Goal: Information Seeking & Learning: Learn about a topic

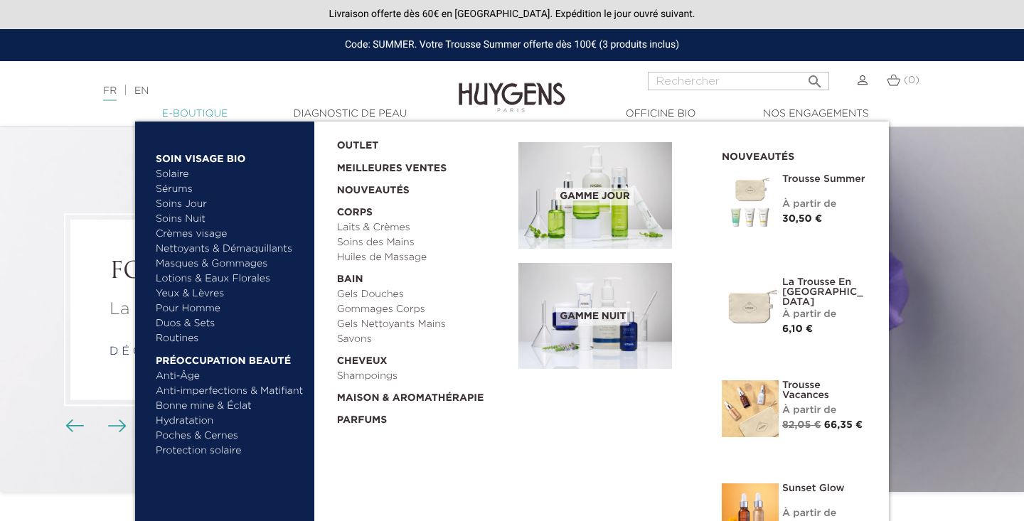
click at [192, 115] on link "  E-Boutique" at bounding box center [195, 114] width 142 height 15
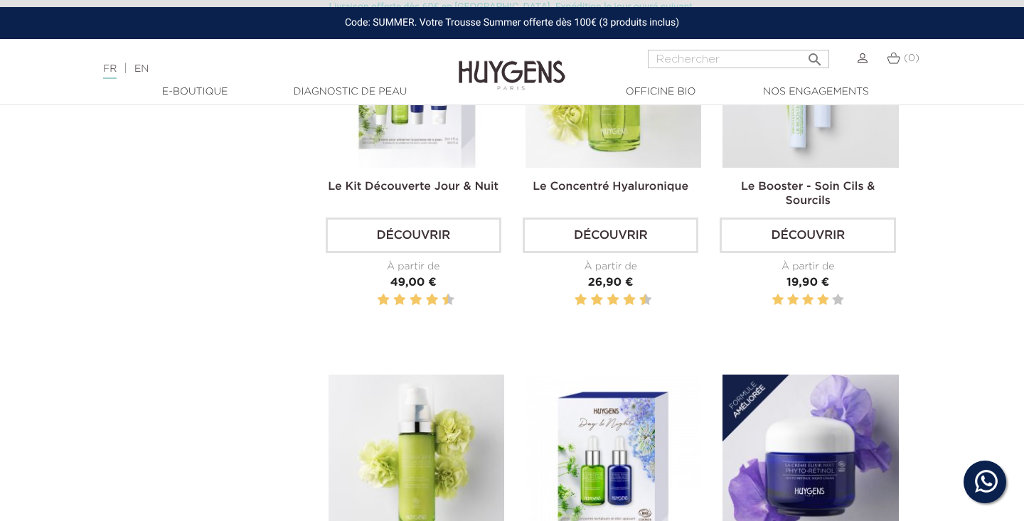
scroll to position [529, 0]
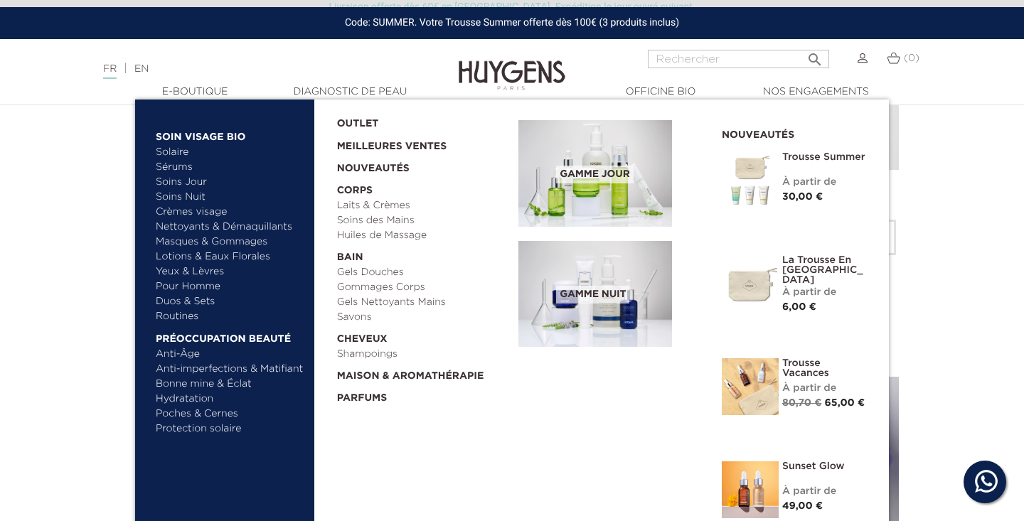
click at [182, 314] on link "Routines" at bounding box center [230, 316] width 149 height 15
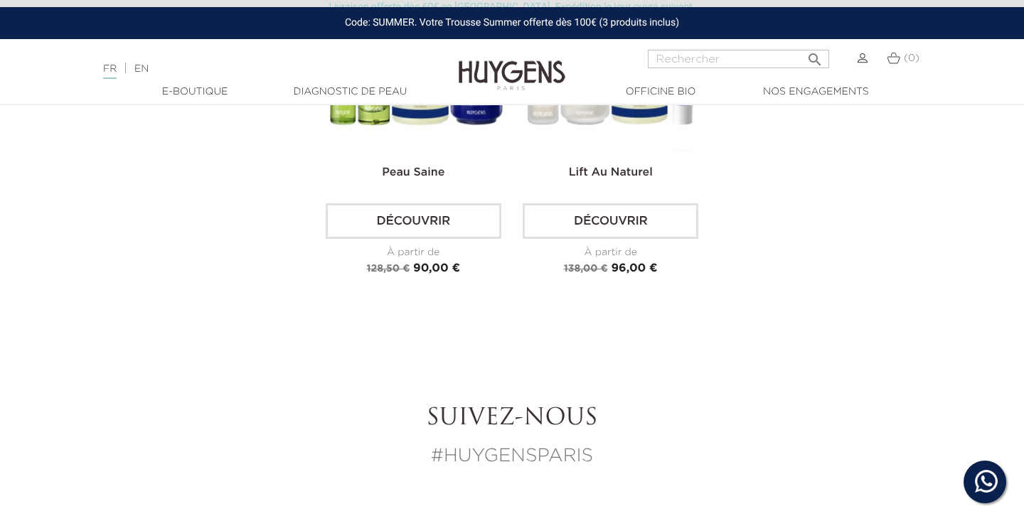
scroll to position [1355, 0]
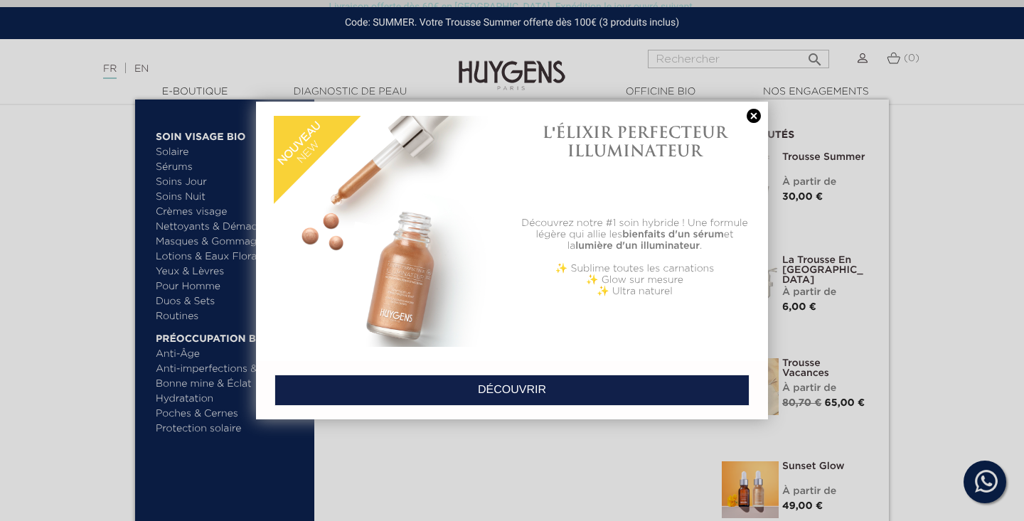
click at [182, 208] on div at bounding box center [512, 260] width 1024 height 521
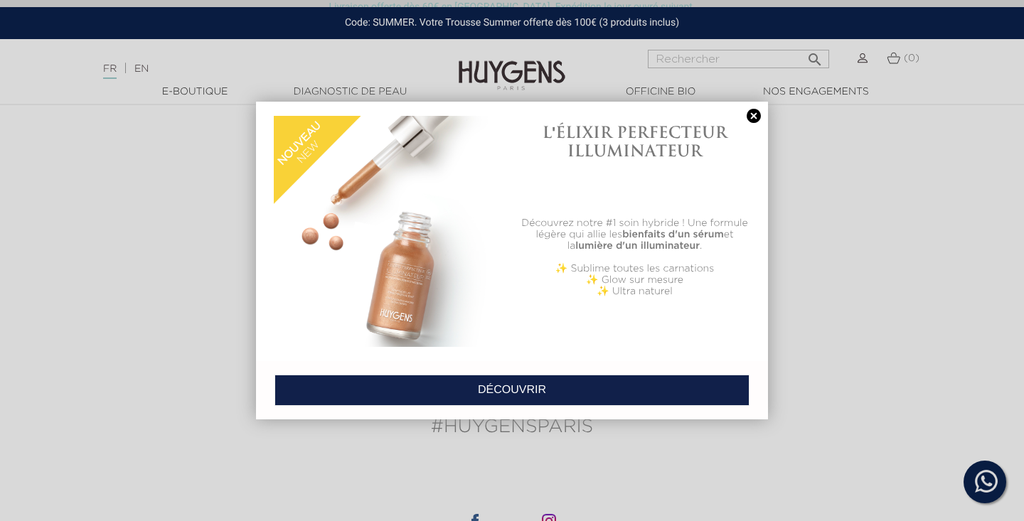
click at [758, 112] on link at bounding box center [754, 116] width 20 height 15
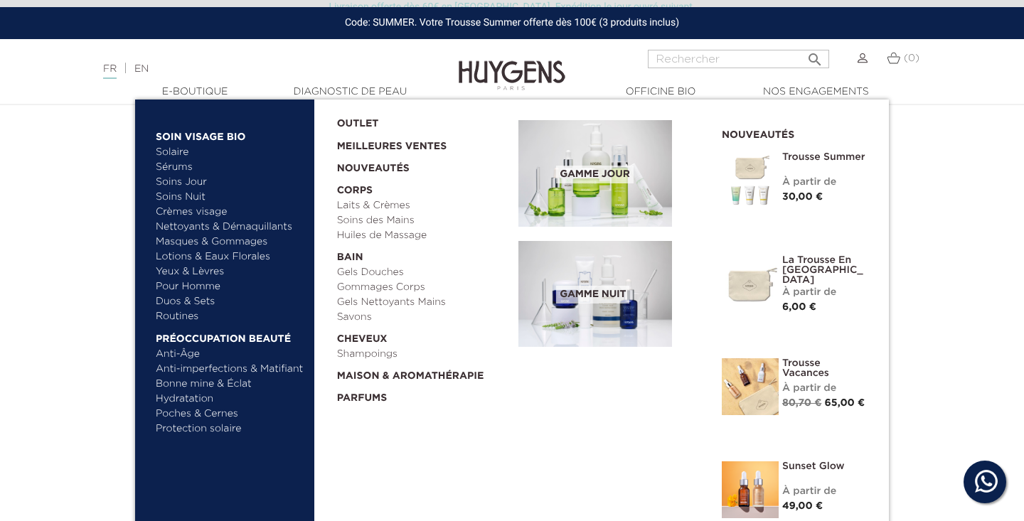
click at [195, 272] on link "Yeux & Lèvres" at bounding box center [230, 272] width 149 height 15
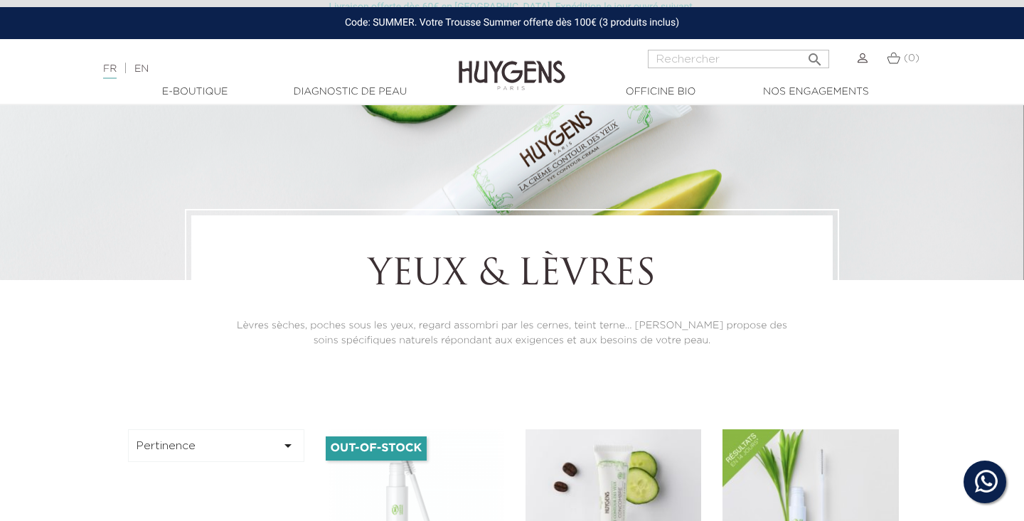
scroll to position [99, 0]
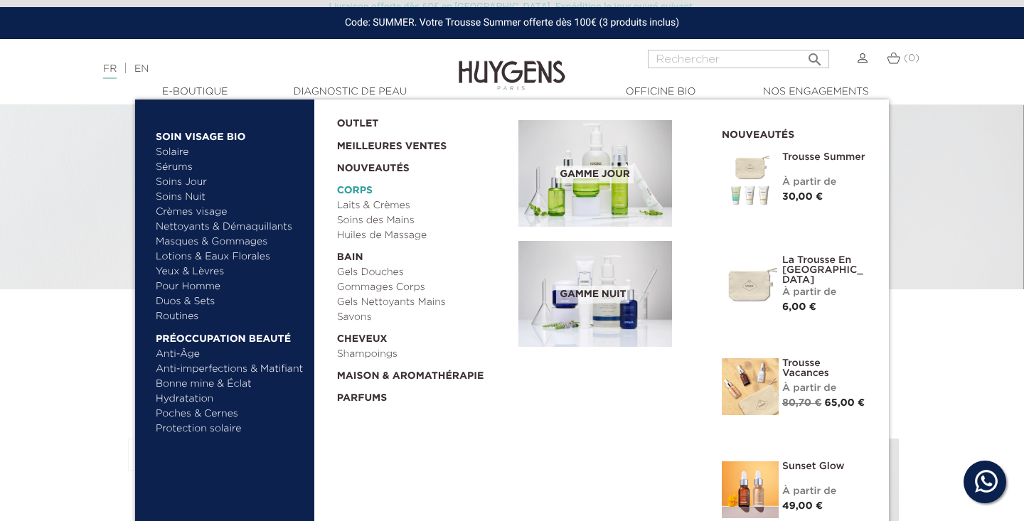
click at [358, 193] on link "  Corps" at bounding box center [423, 187] width 172 height 22
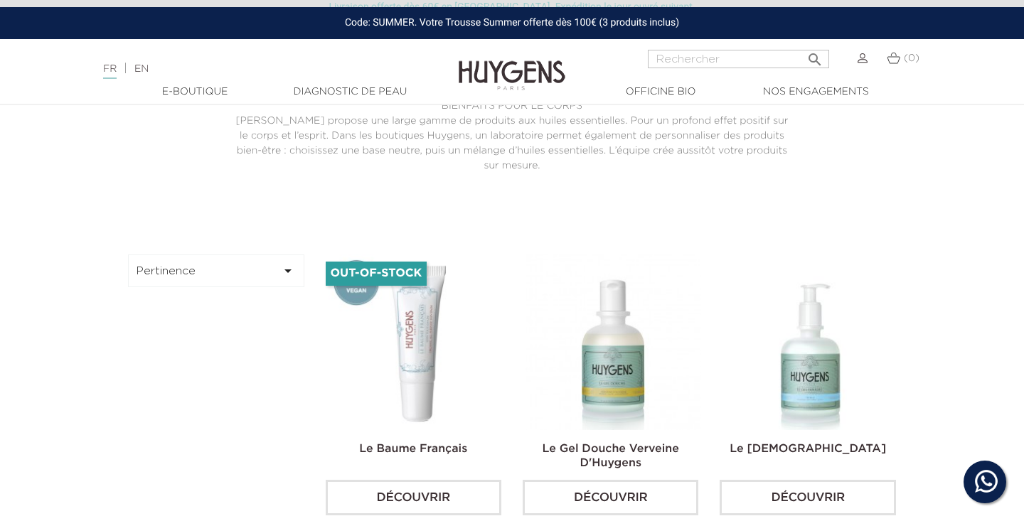
scroll to position [329, 0]
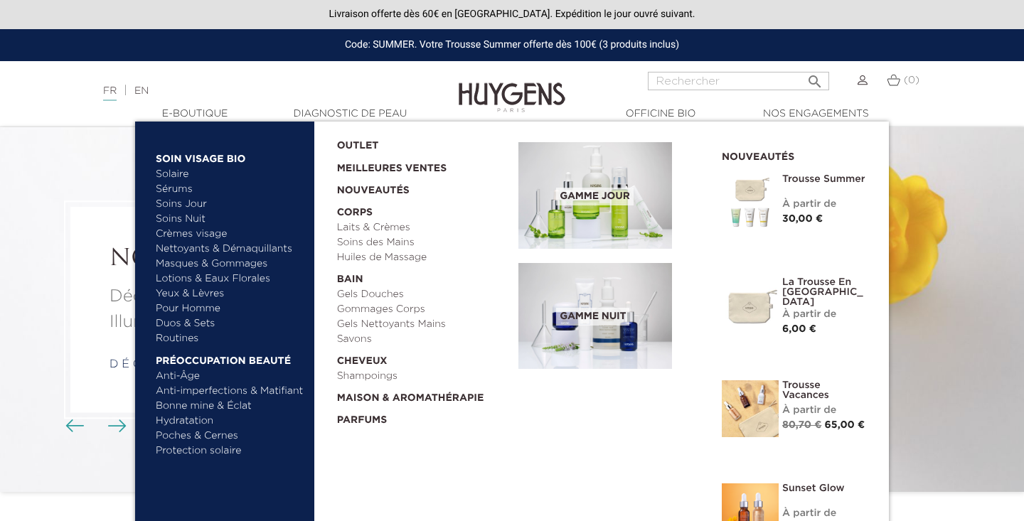
click at [193, 313] on link "Pour Homme" at bounding box center [230, 309] width 149 height 15
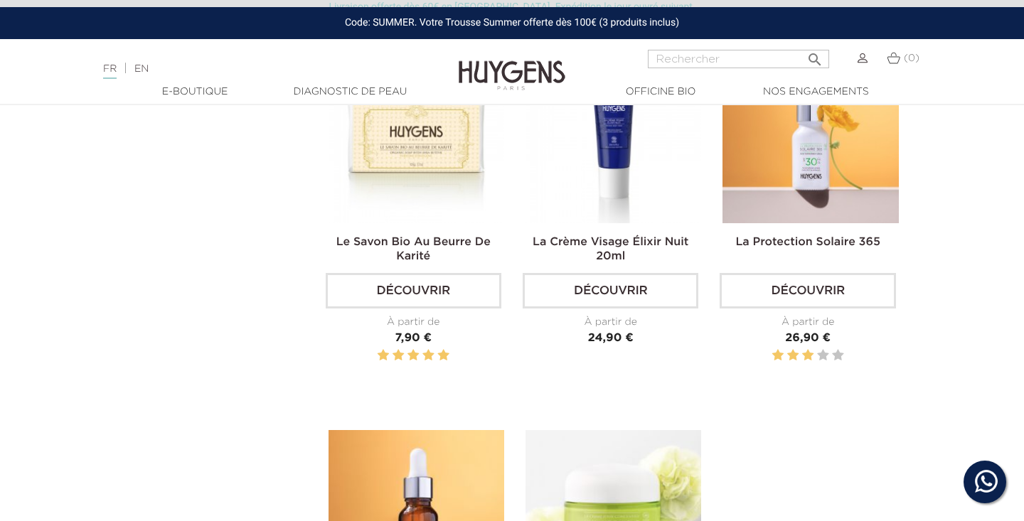
scroll to position [1912, 0]
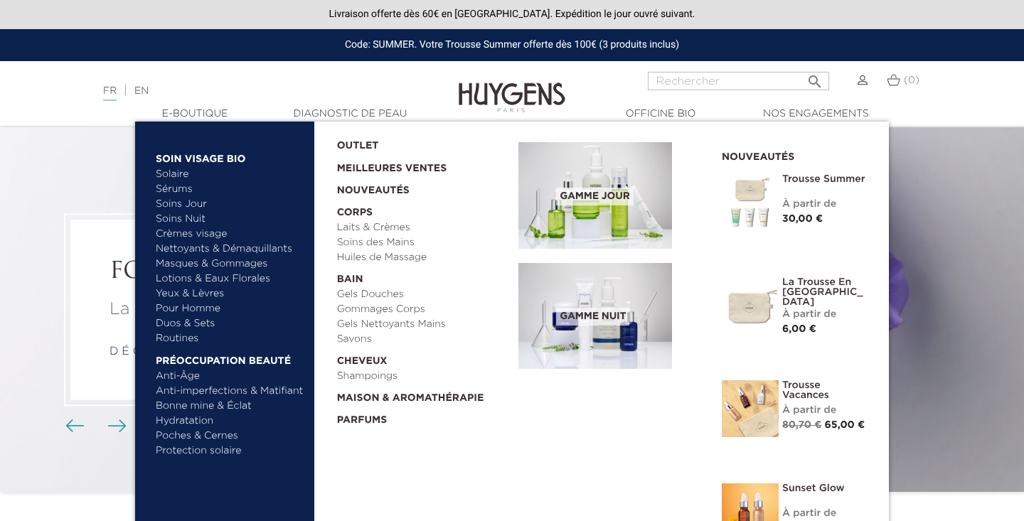
click at [181, 194] on link "Sérums" at bounding box center [230, 189] width 149 height 15
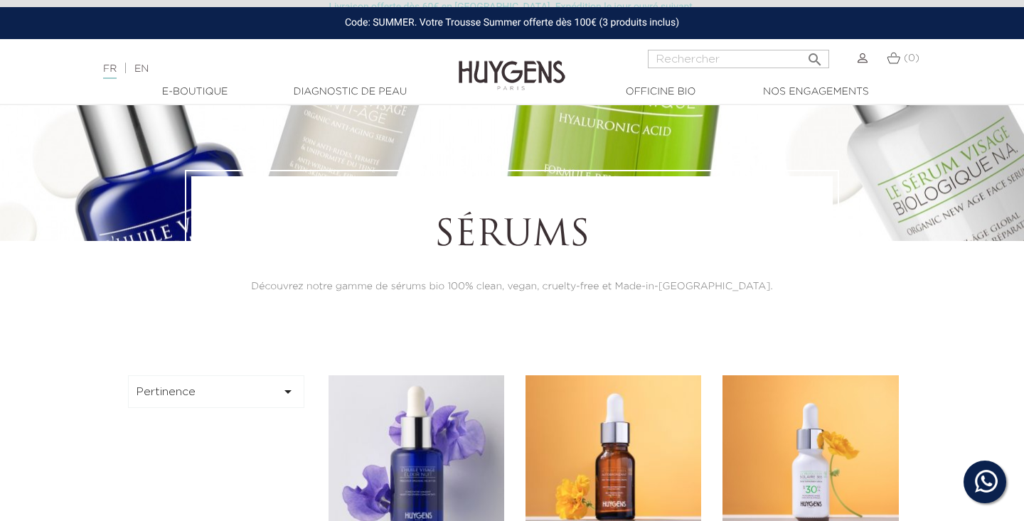
scroll to position [475, 0]
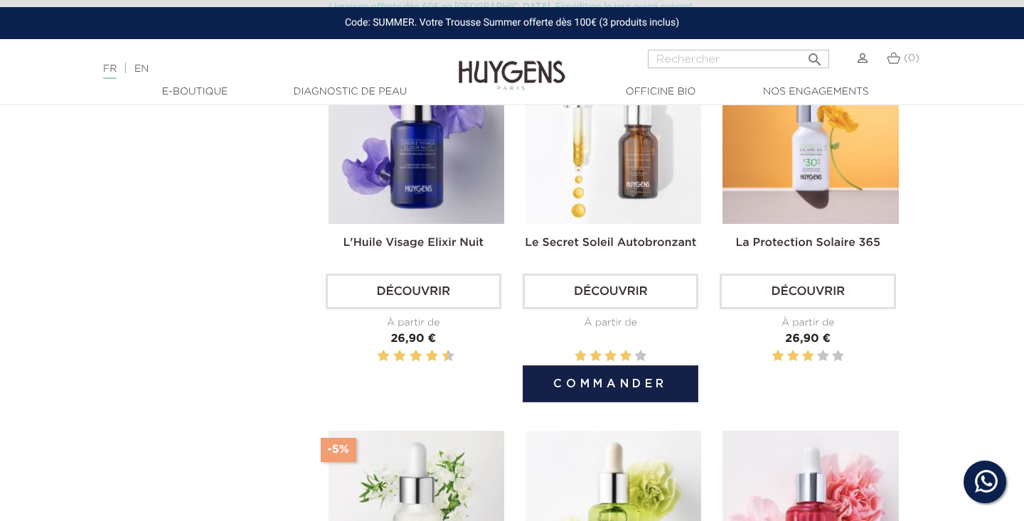
click at [615, 213] on img at bounding box center [614, 136] width 176 height 176
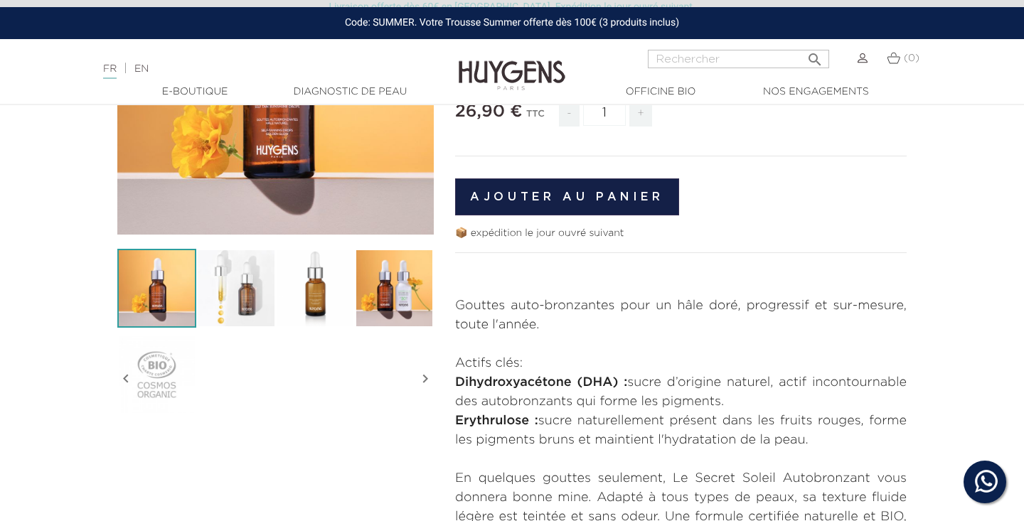
scroll to position [189, 0]
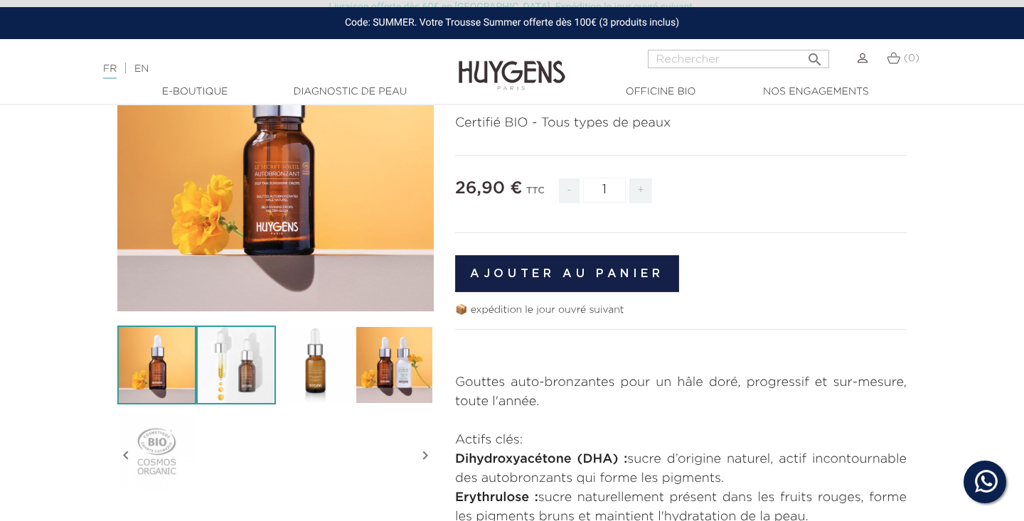
click at [215, 373] on img at bounding box center [235, 365] width 79 height 79
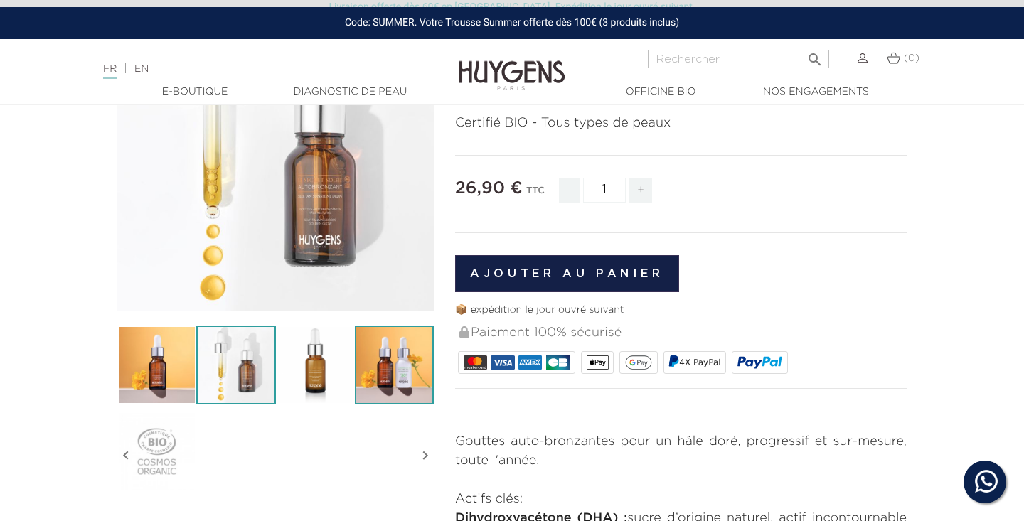
click at [344, 375] on img at bounding box center [315, 365] width 79 height 79
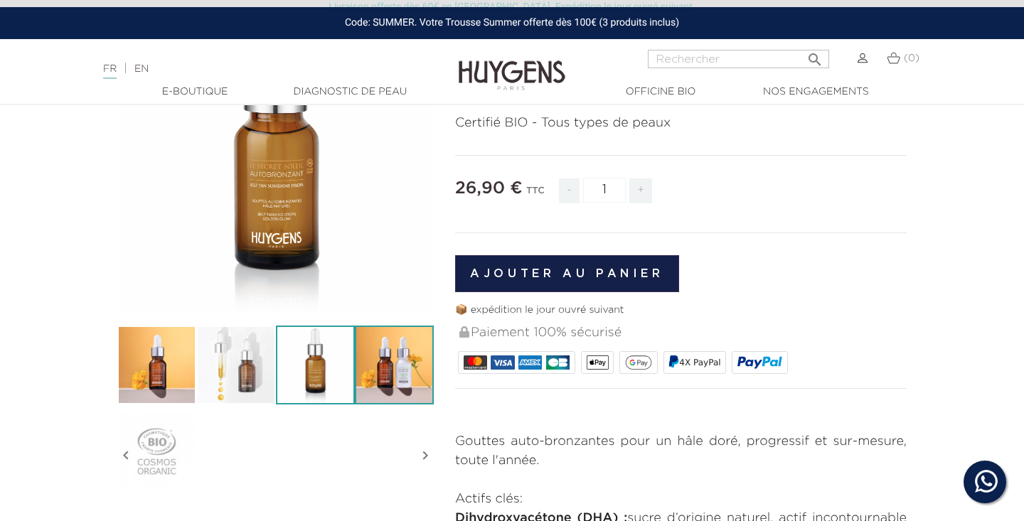
click at [391, 370] on img at bounding box center [394, 365] width 79 height 79
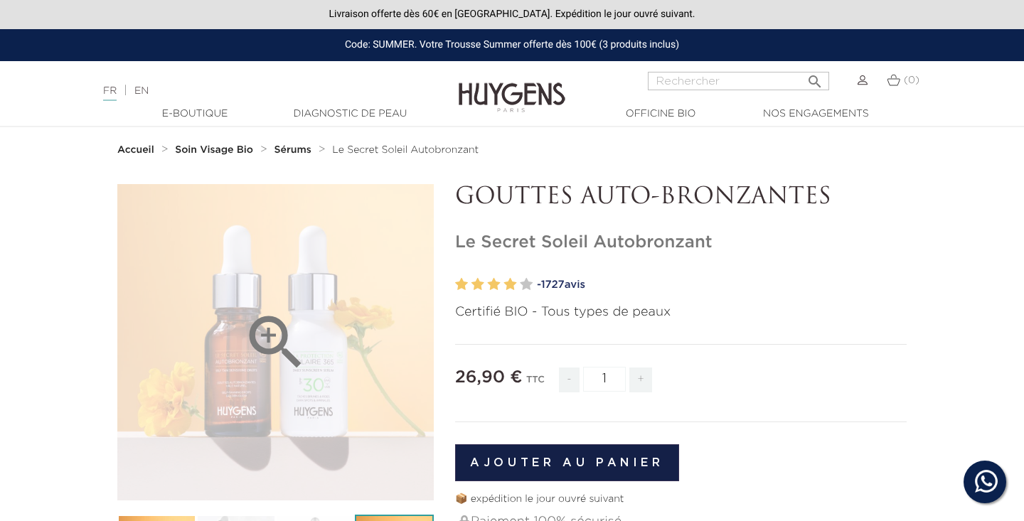
scroll to position [0, 0]
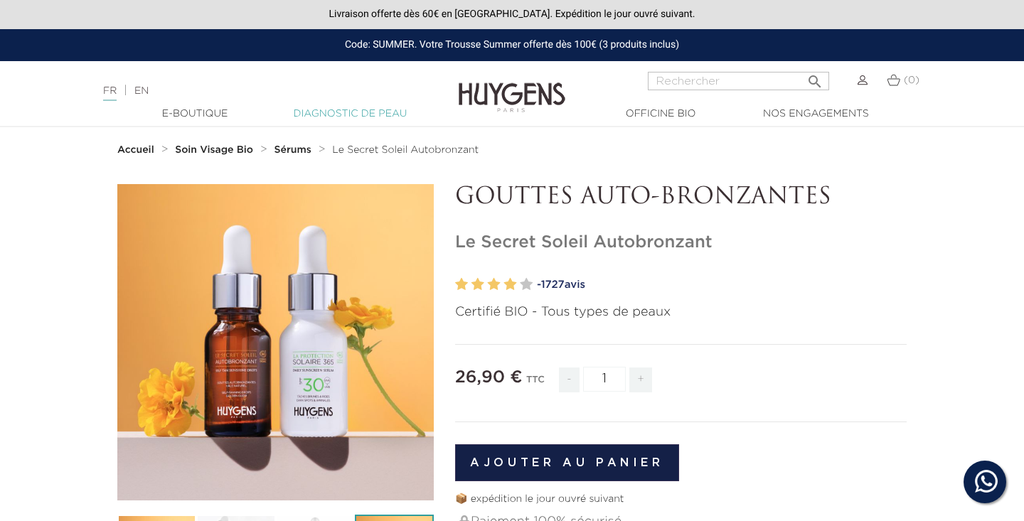
click at [338, 115] on link "Diagnostic de peau" at bounding box center [350, 114] width 142 height 15
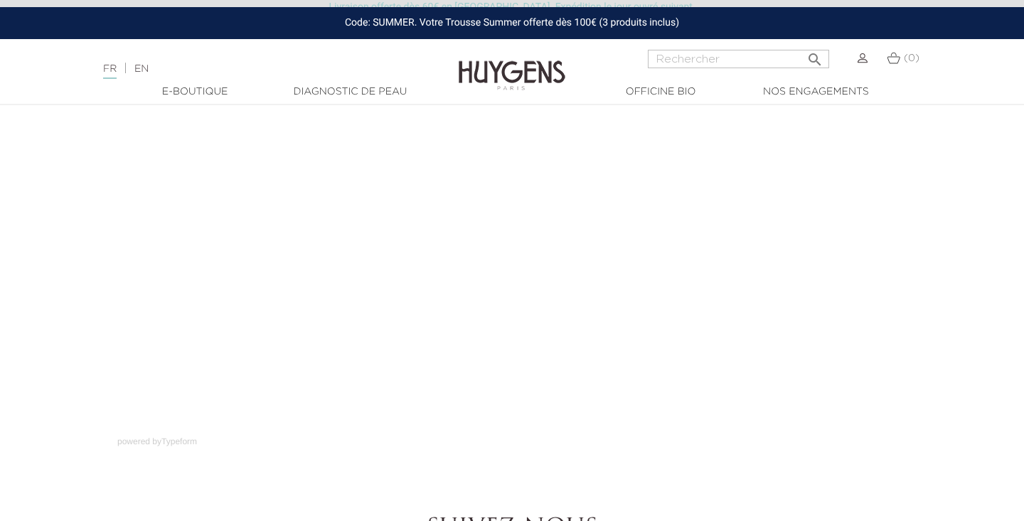
scroll to position [142, 0]
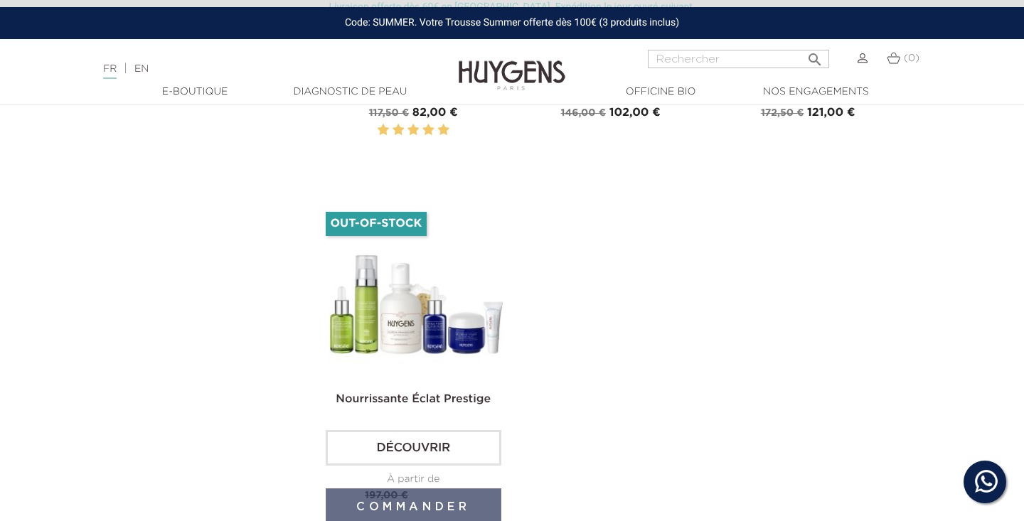
scroll to position [768, 0]
